Goal: Task Accomplishment & Management: Use online tool/utility

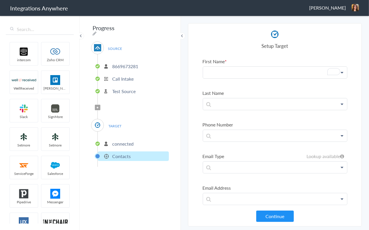
click at [250, 73] on p "To enrich screen reader interactions, please activate Accessibility in Grammarl…" at bounding box center [275, 73] width 144 height 12
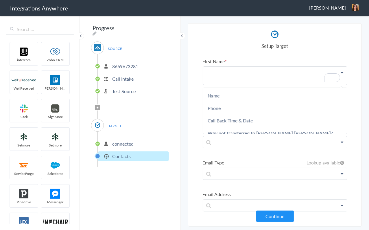
click at [125, 63] on p "8669673281" at bounding box center [125, 66] width 26 height 7
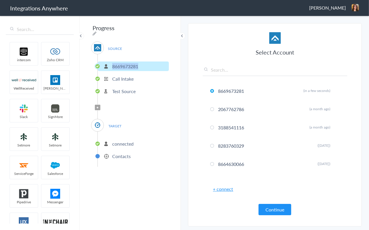
click at [125, 63] on p "8669673281" at bounding box center [125, 66] width 26 height 7
copy p "8669673281"
click at [120, 155] on p "Contacts" at bounding box center [121, 156] width 19 height 7
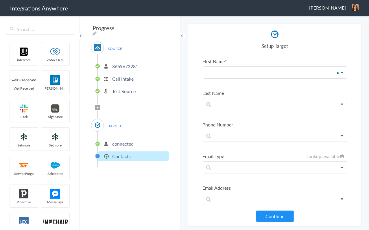
click at [226, 70] on p "To enrich screen reader interactions, please activate Accessibility in Grammarl…" at bounding box center [275, 73] width 144 height 12
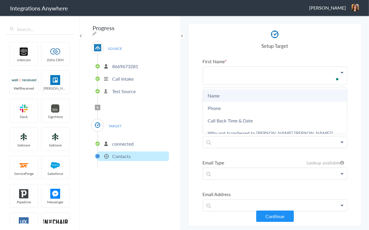
click at [230, 94] on link "Name" at bounding box center [275, 95] width 144 height 12
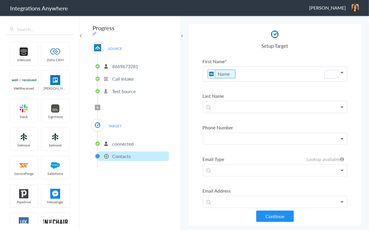
click at [230, 140] on p at bounding box center [275, 139] width 144 height 12
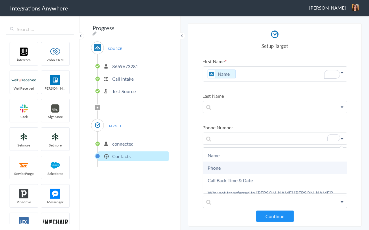
click at [229, 163] on link "Phone" at bounding box center [275, 167] width 144 height 12
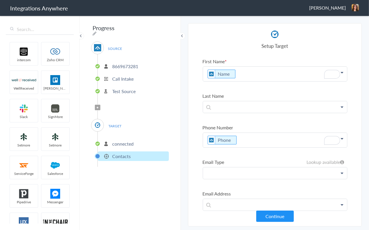
click at [235, 169] on p at bounding box center [275, 173] width 144 height 12
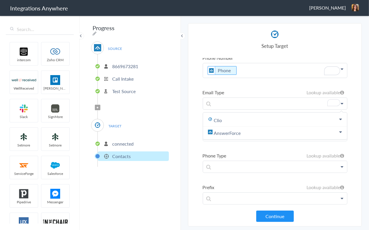
drag, startPoint x: 328, startPoint y: 102, endPoint x: 369, endPoint y: 122, distance: 45.4
click at [369, 0] on html "Integrations Anywhere [PERSON_NAME] Logout Dashboard intercom Zoho CRM WellRece…" at bounding box center [184, 0] width 369 height 0
click at [326, 99] on icon "Turn off Grammarly on this website" at bounding box center [325, 99] width 3 height 3
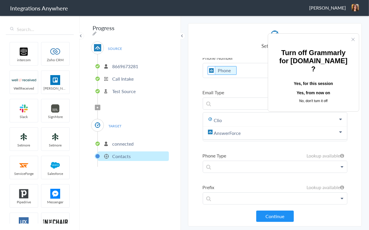
click at [310, 79] on button "Yes, for this session" at bounding box center [314, 83] width 72 height 9
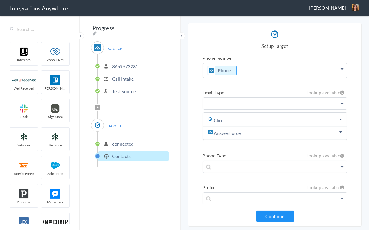
click at [295, 101] on p "To enrich screen reader interactions, please activate Accessibility in Grammarl…" at bounding box center [275, 104] width 144 height 12
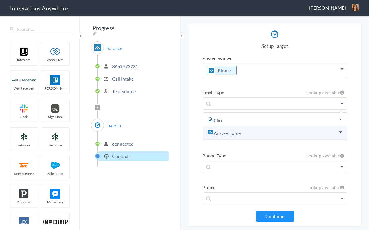
click at [249, 129] on link "AnswerForce" at bounding box center [275, 132] width 144 height 13
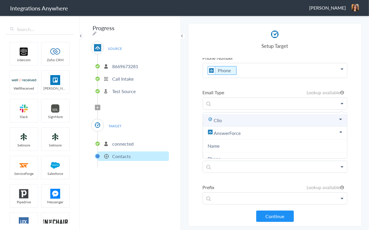
click at [254, 115] on link "Clio" at bounding box center [275, 120] width 144 height 13
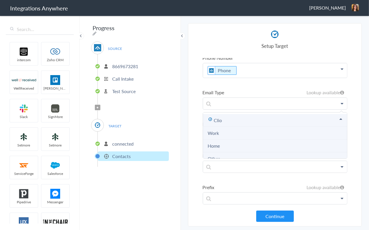
click at [258, 116] on link "Clio" at bounding box center [275, 120] width 144 height 13
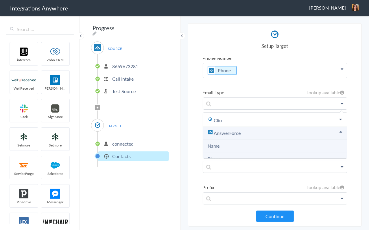
click at [258, 129] on link "AnswerForce" at bounding box center [275, 132] width 144 height 13
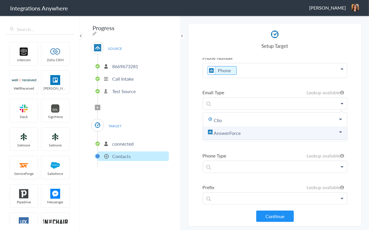
click at [258, 130] on link "AnswerForce" at bounding box center [275, 132] width 144 height 13
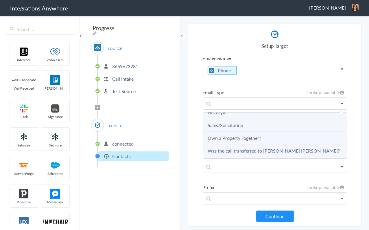
scroll to position [378, 0]
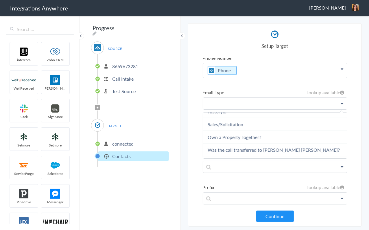
click at [252, 102] on p "To enrich screen reader interactions, please activate Accessibility in Grammarl…" at bounding box center [275, 104] width 144 height 12
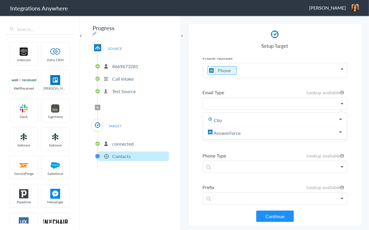
scroll to position [0, 0]
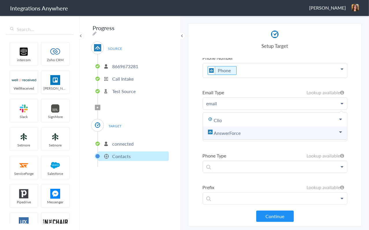
click at [253, 126] on link "AnswerForce" at bounding box center [275, 132] width 144 height 13
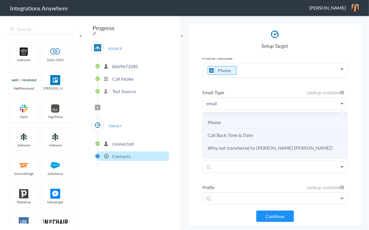
scroll to position [38, 0]
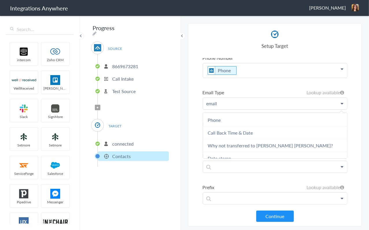
click at [194, 138] on section "Select Account 8669673281 Rename Delete (in a few seconds) 2067762786 Rename De…" at bounding box center [275, 124] width 174 height 203
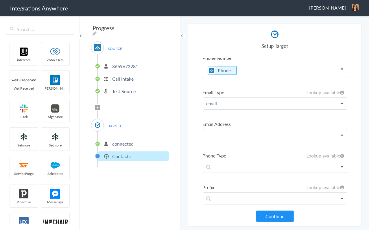
click at [226, 129] on p at bounding box center [275, 135] width 144 height 12
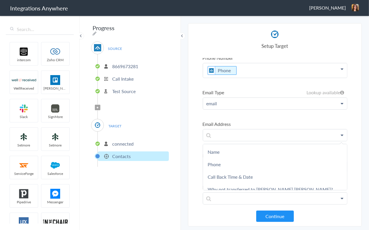
click at [197, 136] on section "Select Account 8669673281 Rename Delete (in a few seconds) 2067762786 Rename De…" at bounding box center [275, 124] width 174 height 203
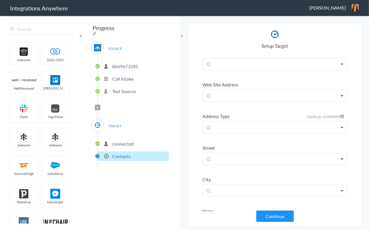
scroll to position [278, 0]
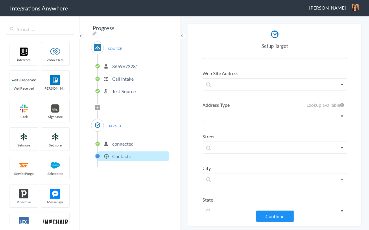
click at [231, 114] on p at bounding box center [275, 116] width 144 height 12
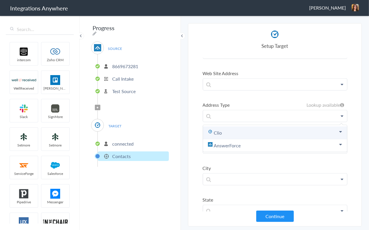
click at [234, 126] on link "Clio" at bounding box center [275, 132] width 144 height 13
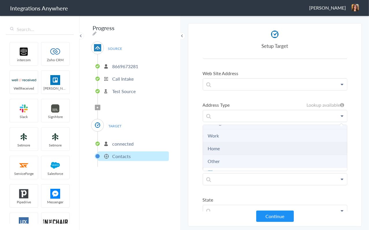
scroll to position [23, 0]
click at [237, 141] on li "Home" at bounding box center [275, 147] width 144 height 13
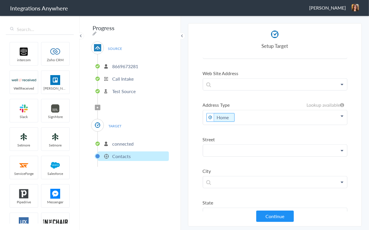
click at [225, 144] on p at bounding box center [275, 150] width 144 height 12
click at [194, 138] on section "Select Account 8669673281 Rename Delete (in a few seconds) 2067762786 Rename De…" at bounding box center [275, 124] width 174 height 203
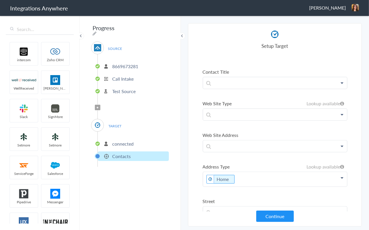
scroll to position [222, 0]
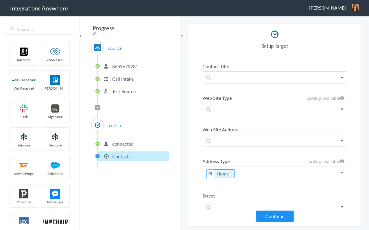
click at [255, 168] on p "Home" at bounding box center [275, 173] width 144 height 14
click at [197, 145] on section "Select Account 8669673281 Rename Delete (in a few seconds) 2067762786 Rename De…" at bounding box center [275, 124] width 174 height 203
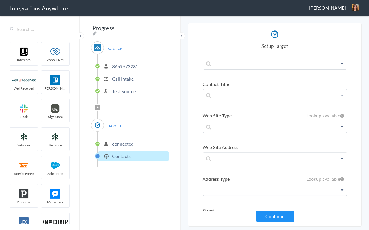
scroll to position [204, 0]
click at [125, 63] on p "8669673281" at bounding box center [125, 66] width 26 height 7
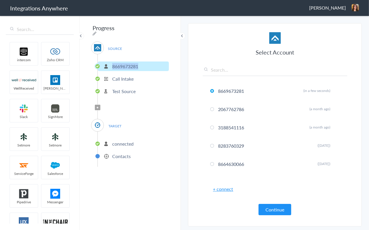
click at [125, 63] on p "8669673281" at bounding box center [125, 66] width 26 height 7
copy p "8669673281"
